Goal: Check status: Verify the current state of an ongoing process or item

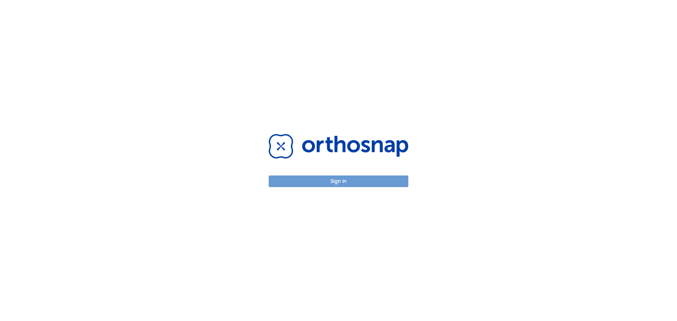
click at [345, 182] on button "Sign in" at bounding box center [339, 182] width 140 height 12
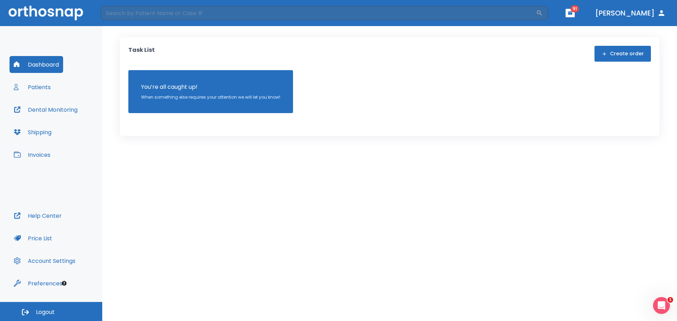
click at [30, 82] on button "Patients" at bounding box center [33, 87] width 46 height 17
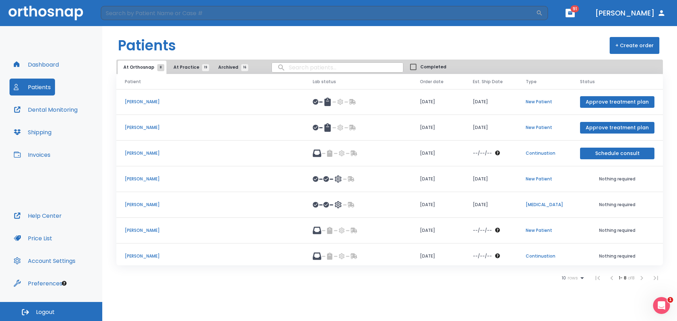
click at [583, 278] on icon at bounding box center [582, 278] width 8 height 8
click at [569, 300] on li "100" at bounding box center [570, 304] width 18 height 18
click at [202, 71] on span "19" at bounding box center [205, 67] width 7 height 7
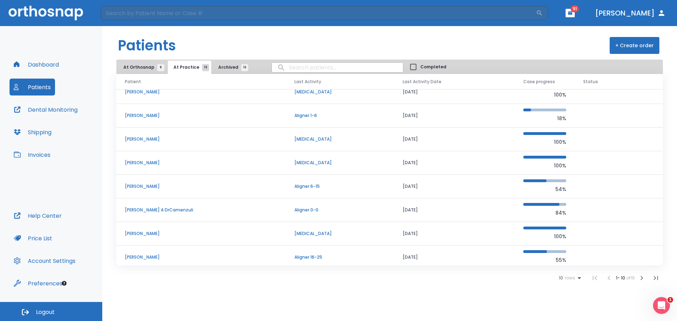
scroll to position [60, 0]
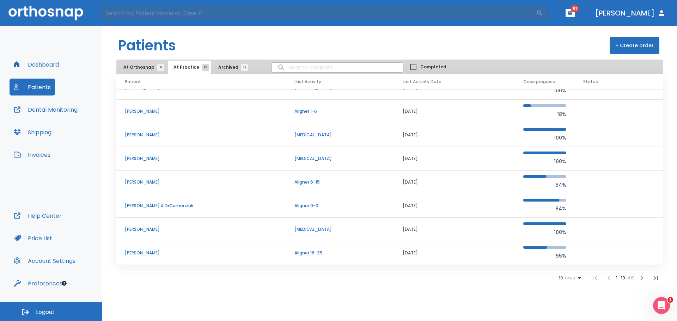
click at [645, 278] on icon "button" at bounding box center [642, 278] width 8 height 8
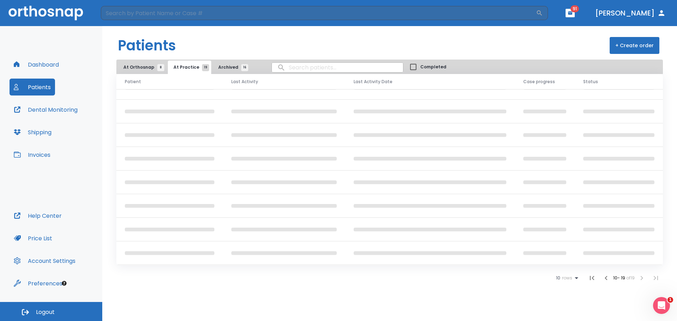
scroll to position [37, 0]
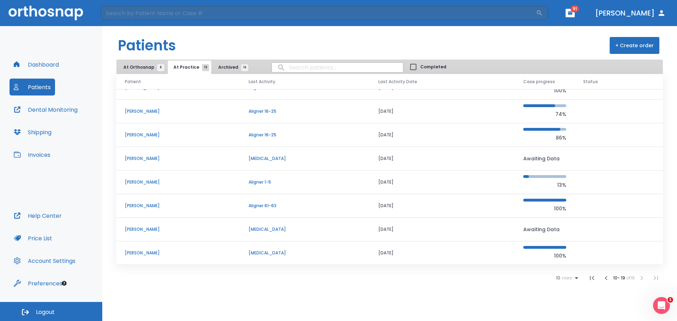
click at [134, 251] on p "[PERSON_NAME]" at bounding box center [178, 253] width 107 height 6
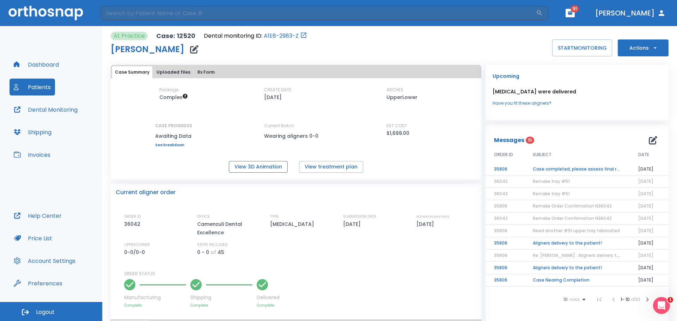
click at [269, 161] on button "View 3D Animation" at bounding box center [258, 167] width 59 height 12
